Goal: Find specific page/section: Find specific page/section

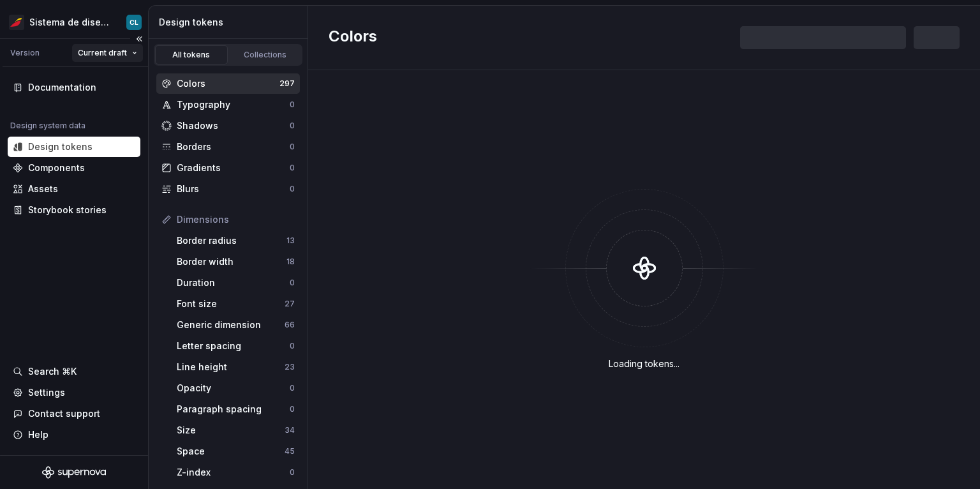
click at [109, 47] on html "Sistema de diseño Iberia CL Version Current draft Documentation Design system d…" at bounding box center [490, 244] width 980 height 489
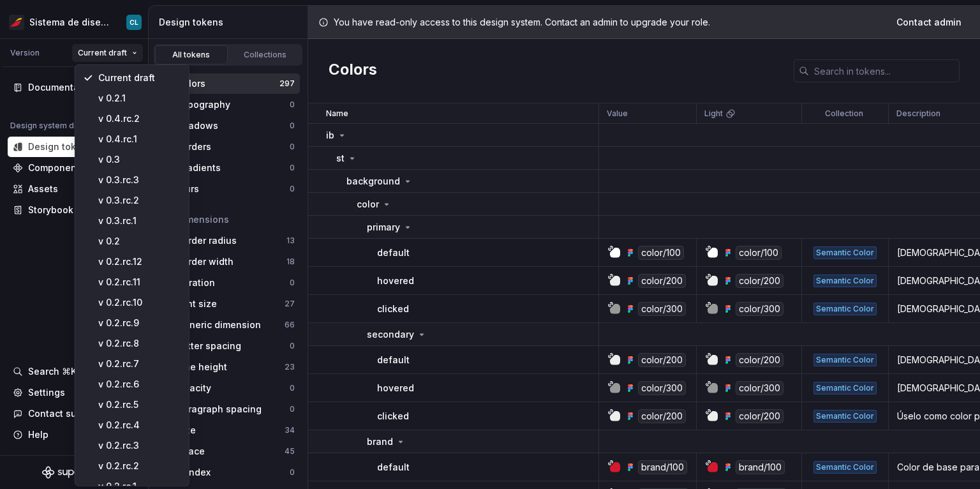
click at [95, 28] on html "Sistema de diseño Iberia CL Version Current draft Documentation Design system d…" at bounding box center [490, 244] width 980 height 489
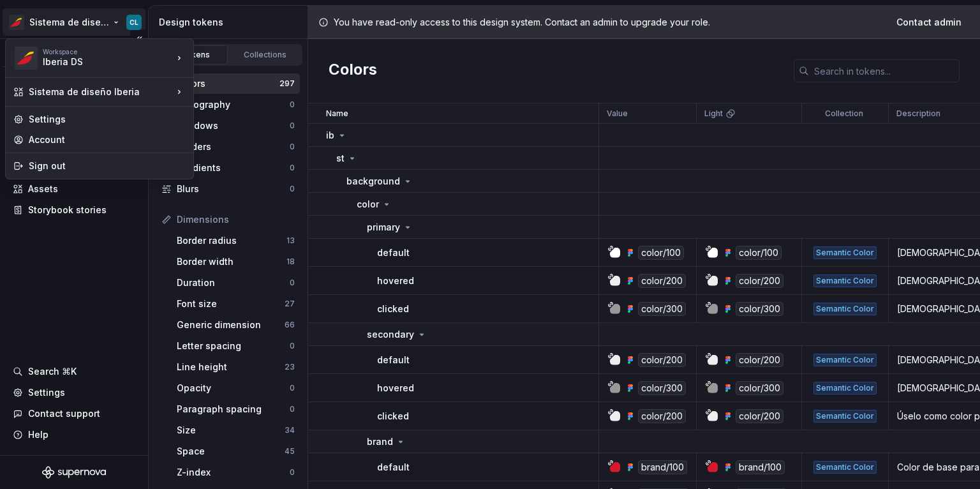
click at [107, 24] on html "Sistema de diseño Iberia CL Version Current draft Documentation Design system d…" at bounding box center [490, 244] width 980 height 489
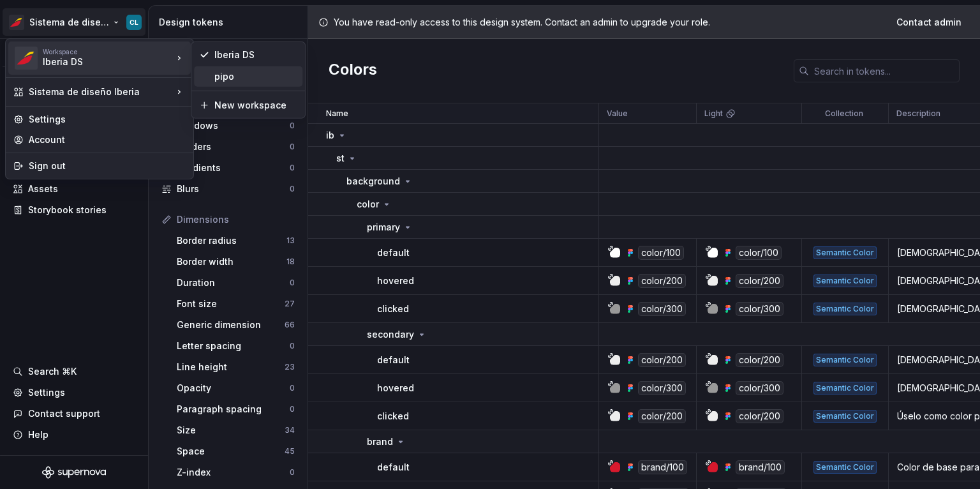
click at [235, 74] on div "pipo" at bounding box center [255, 76] width 83 height 13
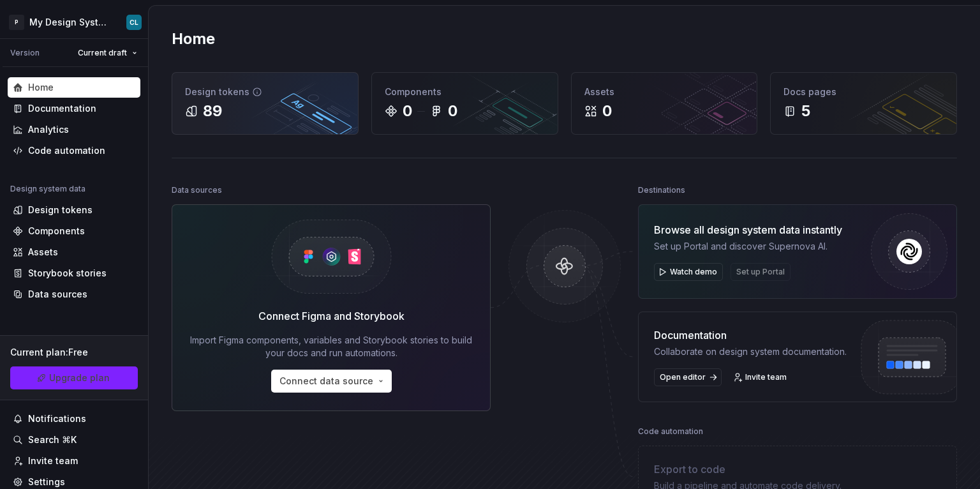
click at [212, 97] on div "Design tokens" at bounding box center [265, 92] width 160 height 13
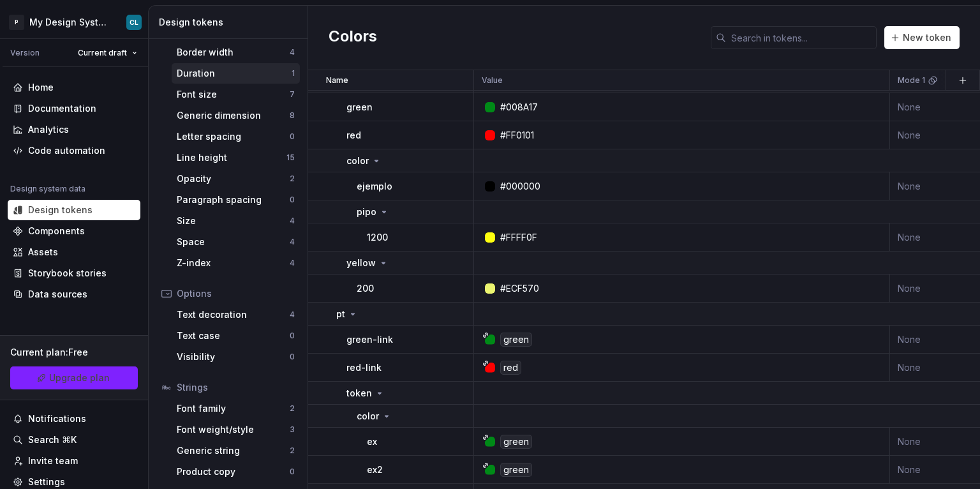
scroll to position [197, 0]
